Goal: Use online tool/utility: Utilize a website feature to perform a specific function

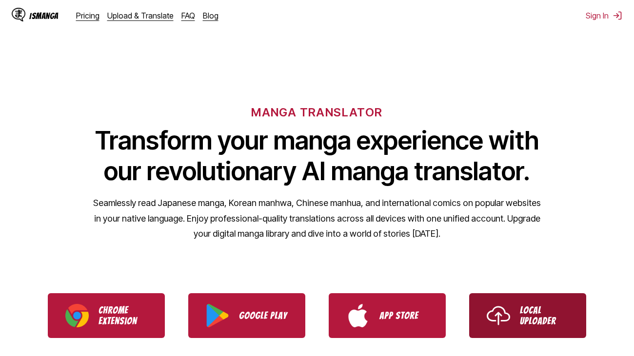
click at [501, 324] on img "Use IsManga Local Uploader" at bounding box center [498, 315] width 23 height 23
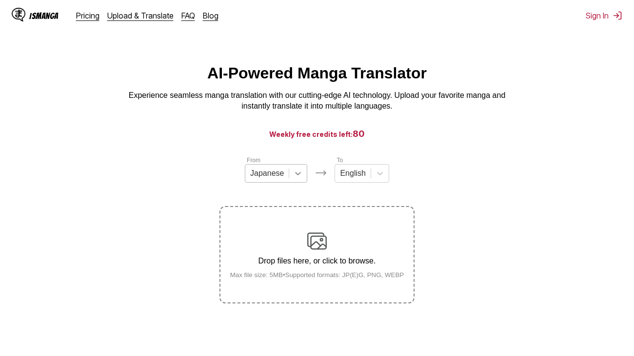
click at [298, 176] on icon at bounding box center [298, 174] width 10 height 10
click at [323, 257] on p "Drop files here, or click to browse." at bounding box center [317, 261] width 190 height 9
click at [0, 0] on input "Drop files here, or click to browse. Max file size: 5MB • Supported formats: JP…" at bounding box center [0, 0] width 0 height 0
click at [307, 257] on p "Drop files here, or click to browse." at bounding box center [317, 261] width 190 height 9
click at [0, 0] on input "Drop files here, or click to browse. Max file size: 5MB • Supported formats: JP…" at bounding box center [0, 0] width 0 height 0
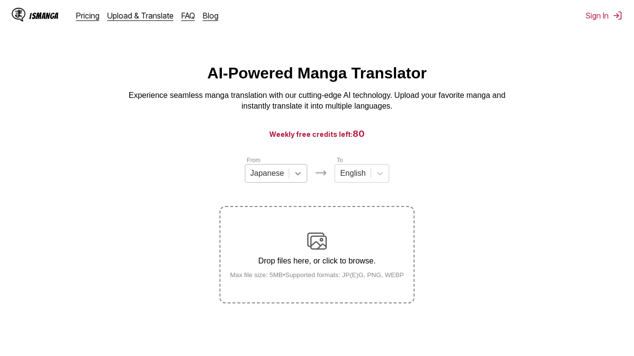
click at [301, 168] on div at bounding box center [298, 174] width 18 height 18
click at [278, 235] on div "Drop files here, or click to browse. Max file size: 5MB • Supported formats: JP…" at bounding box center [317, 255] width 190 height 47
click at [0, 0] on input "Drop files here, or click to browse. Max file size: 5MB • Supported formats: JP…" at bounding box center [0, 0] width 0 height 0
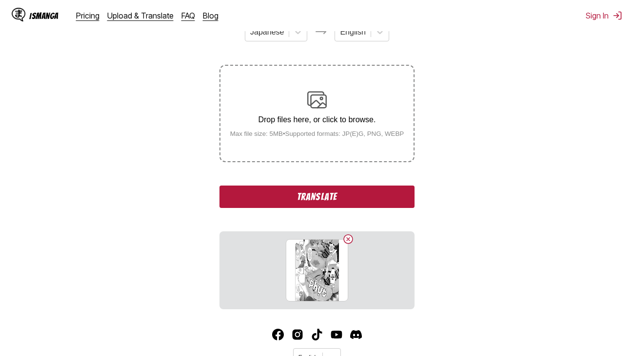
click at [399, 195] on button "Translate" at bounding box center [316, 197] width 195 height 22
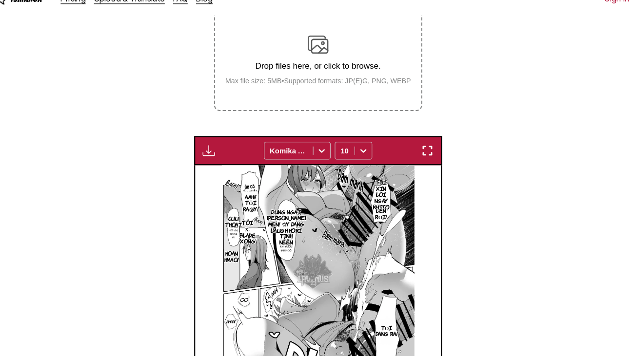
scroll to position [372, 0]
